Goal: Information Seeking & Learning: Learn about a topic

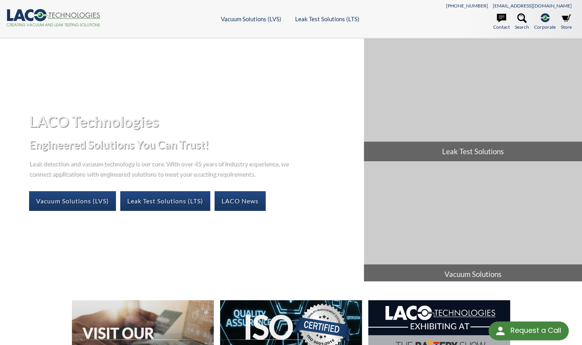
select select "Language Translate Widget"
click at [284, 224] on div "LACO Technologies Engineered Solutions You Can Trust! Leak detection and vacuum…" at bounding box center [291, 160] width 582 height 243
click at [526, 22] on icon at bounding box center [521, 17] width 9 height 9
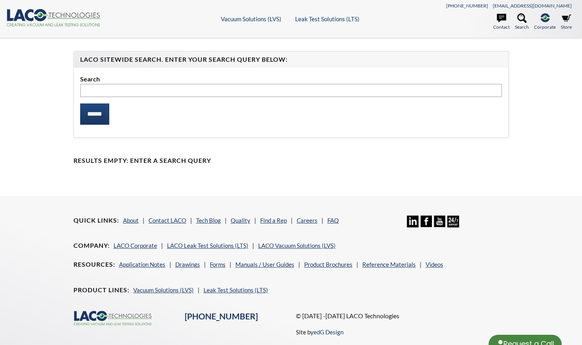
type input "*"
select select "Language Translate Widget"
type input "*"
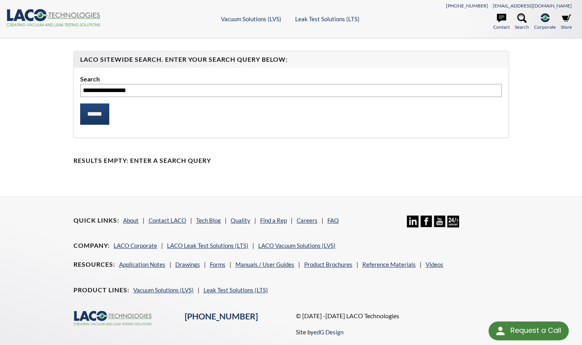
type input "**********"
click at [80, 103] on input "******" at bounding box center [94, 113] width 29 height 21
select select "Language Translate Widget"
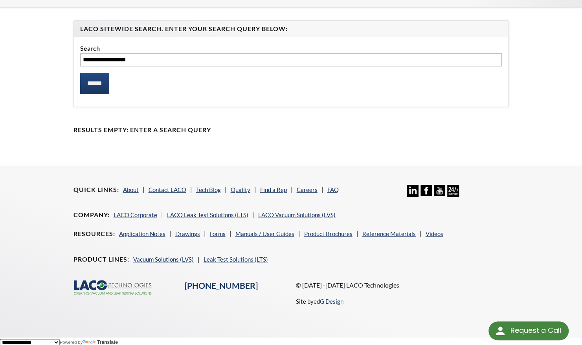
drag, startPoint x: 141, startPoint y: 57, endPoint x: 49, endPoint y: 57, distance: 91.6
click at [49, 57] on div "**********" at bounding box center [291, 86] width 503 height 132
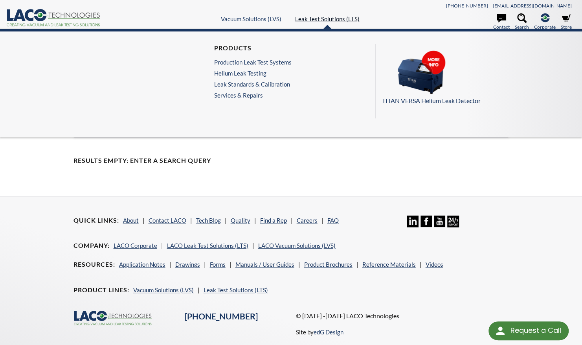
click at [327, 20] on link "Leak Test Solutions (LTS)" at bounding box center [327, 18] width 64 height 7
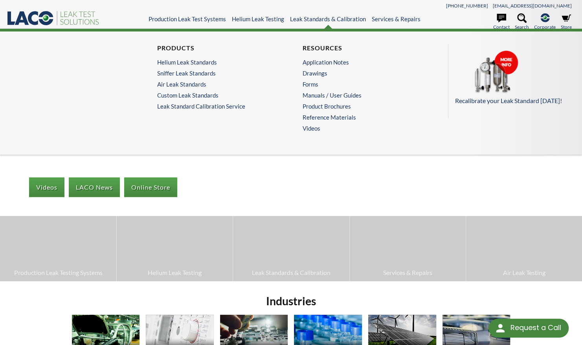
select select "Language Translate Widget"
click at [214, 108] on link "Leak Standard Calibration Service" at bounding box center [218, 106] width 122 height 7
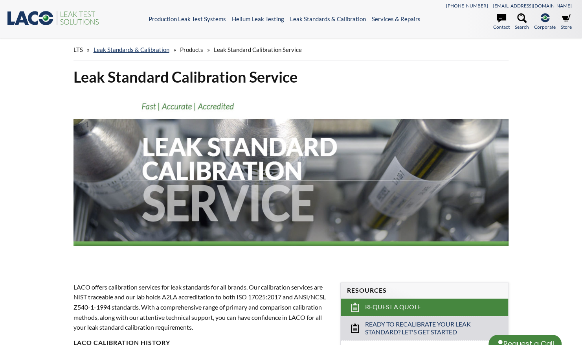
select select "Language Translate Widget"
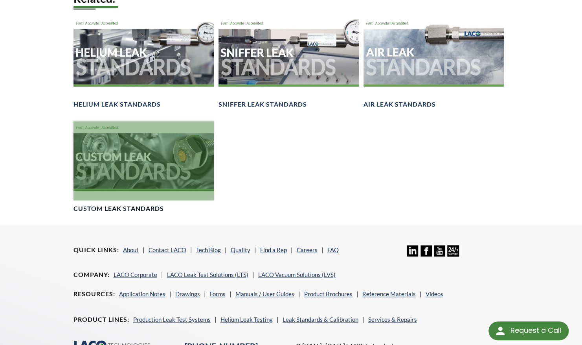
scroll to position [554, 0]
